Goal: Complete application form

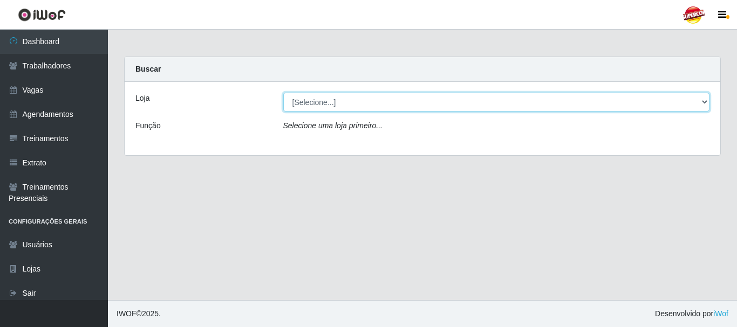
click at [324, 108] on select "[Selecione...] Supercop - [GEOGRAPHIC_DATA]" at bounding box center [496, 102] width 427 height 19
select select "522"
click at [283, 93] on select "[Selecione...] Supercop - [GEOGRAPHIC_DATA]" at bounding box center [496, 102] width 427 height 19
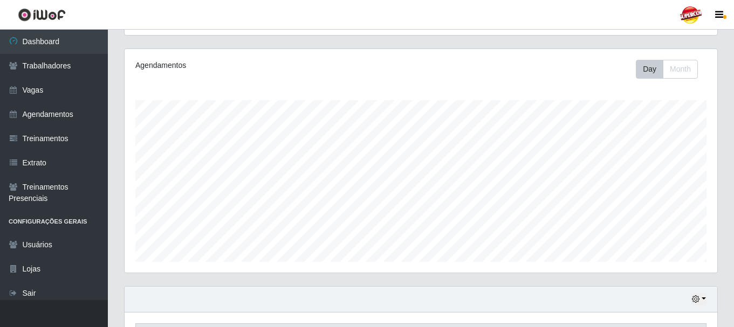
scroll to position [293, 0]
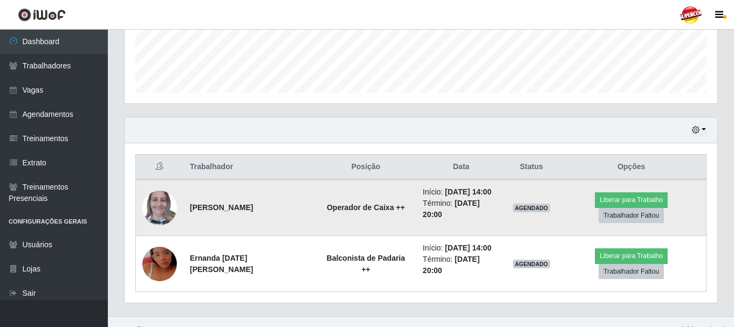
click at [180, 199] on td at bounding box center [160, 208] width 48 height 57
click at [176, 200] on img at bounding box center [159, 208] width 35 height 46
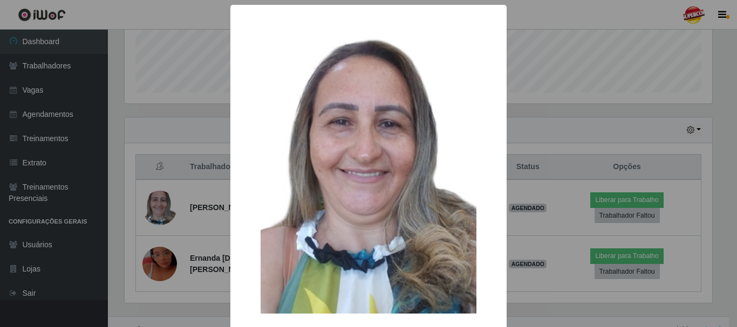
click at [642, 129] on div "× OK Cancel" at bounding box center [368, 163] width 737 height 327
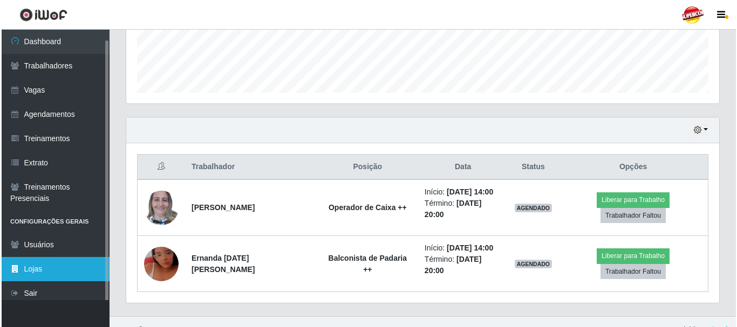
scroll to position [5, 0]
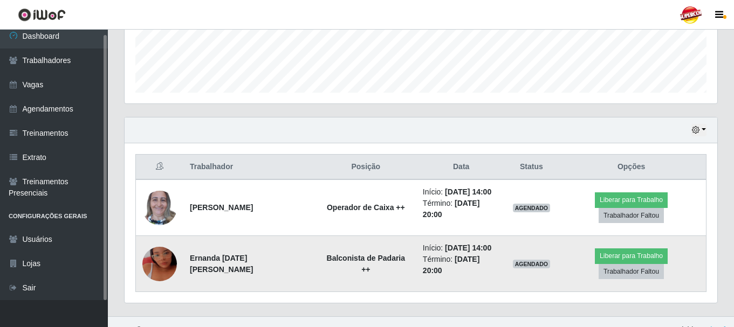
click at [174, 249] on img at bounding box center [159, 264] width 35 height 61
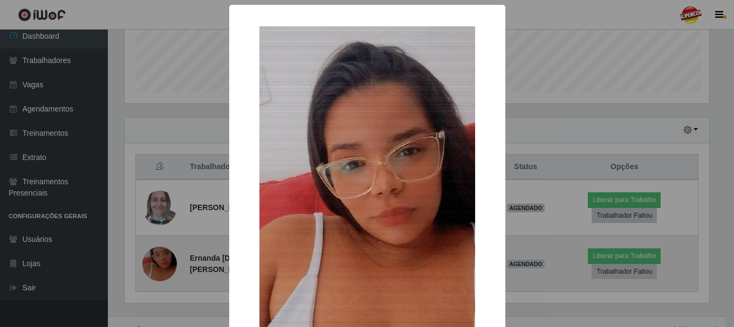
scroll to position [224, 587]
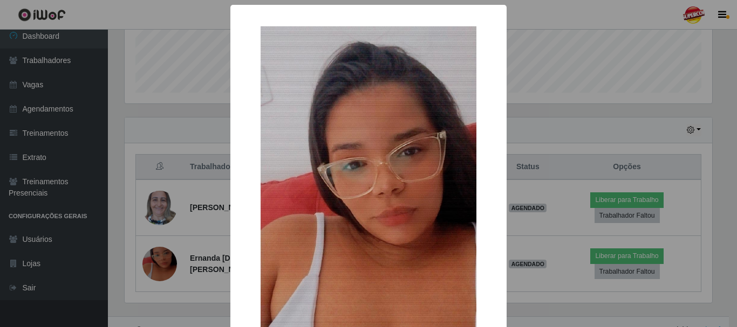
click at [538, 59] on div "× OK Cancel" at bounding box center [368, 163] width 737 height 327
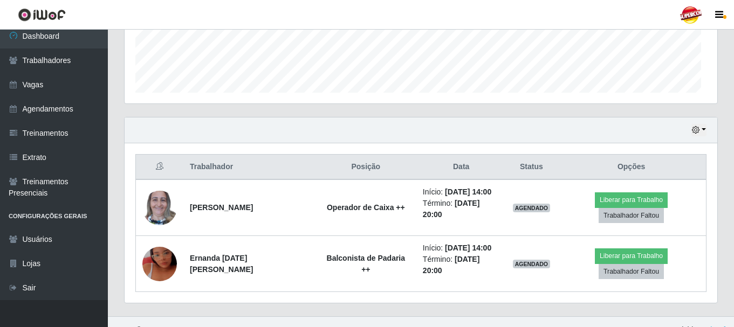
scroll to position [224, 593]
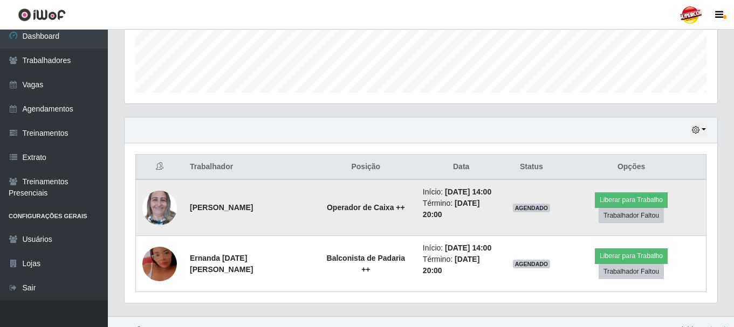
click at [153, 188] on img at bounding box center [159, 208] width 35 height 46
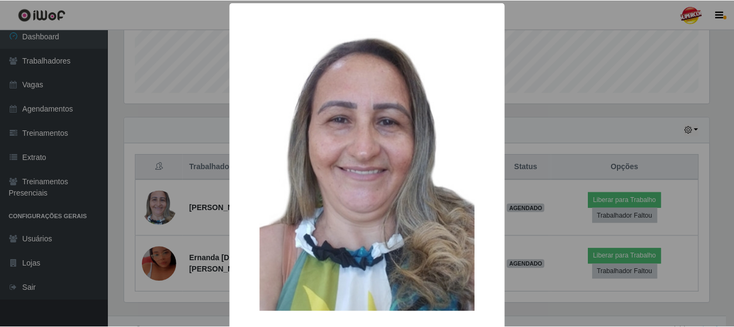
scroll to position [0, 0]
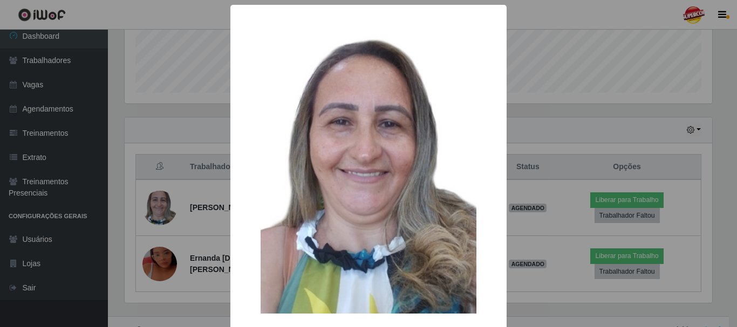
click at [584, 74] on div "× OK Cancel" at bounding box center [368, 163] width 737 height 327
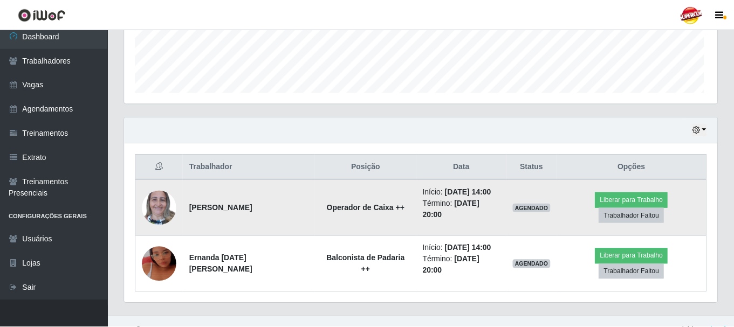
scroll to position [224, 593]
click at [153, 200] on img at bounding box center [159, 208] width 35 height 46
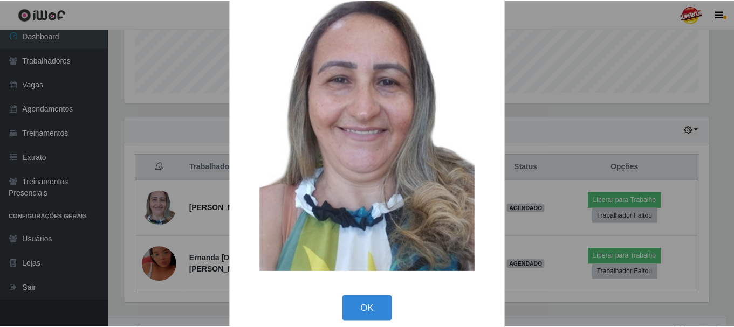
scroll to position [54, 0]
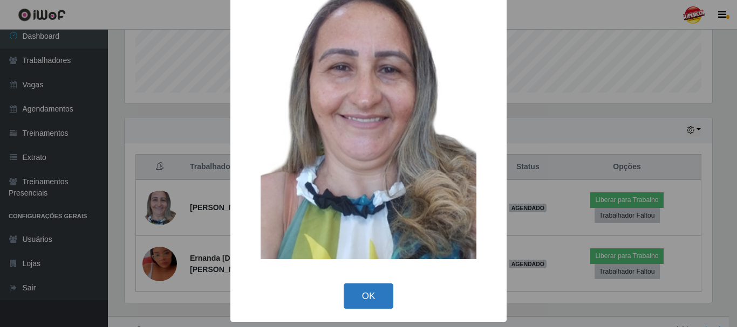
click at [371, 285] on button "OK" at bounding box center [369, 296] width 50 height 25
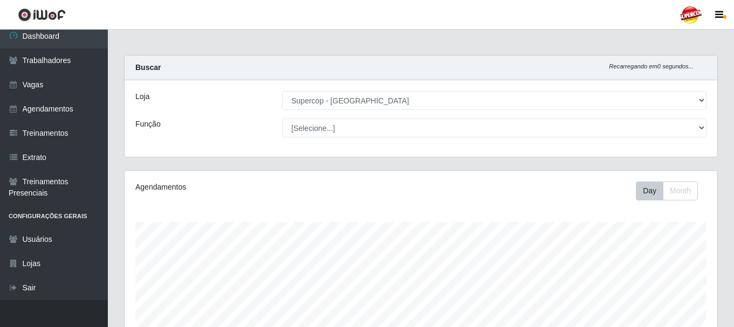
scroll to position [0, 0]
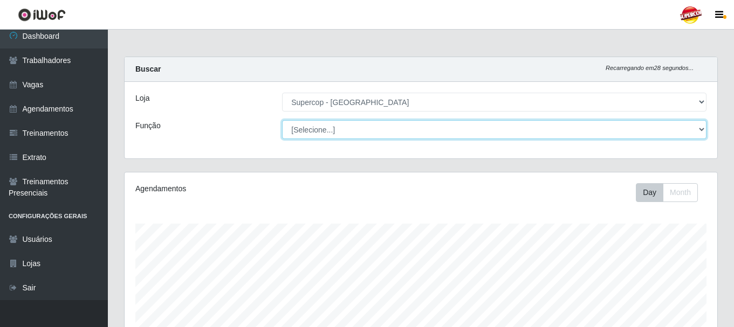
click at [584, 122] on select "[Selecione...] Balconista de Padaria Balconista de Padaria + Balconista de Pada…" at bounding box center [494, 129] width 424 height 19
